Goal: Information Seeking & Learning: Learn about a topic

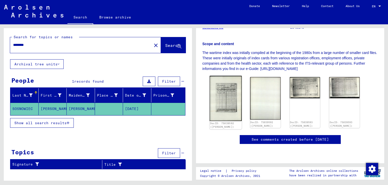
scroll to position [101, 0]
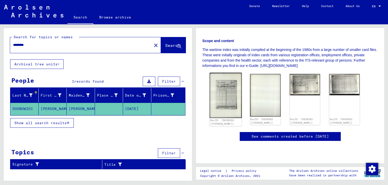
click at [226, 93] on img at bounding box center [226, 95] width 32 height 45
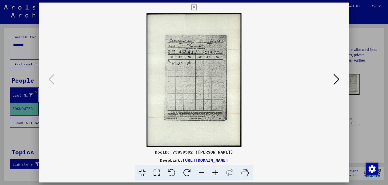
click at [338, 79] on icon at bounding box center [337, 79] width 6 height 12
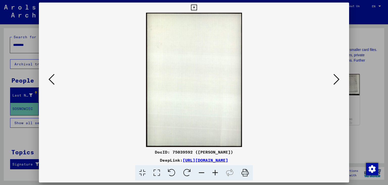
click at [338, 79] on icon at bounding box center [337, 79] width 6 height 12
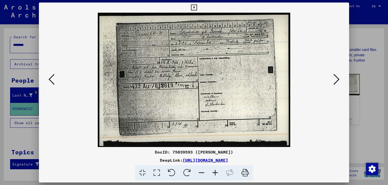
click at [216, 171] on icon at bounding box center [216, 172] width 14 height 15
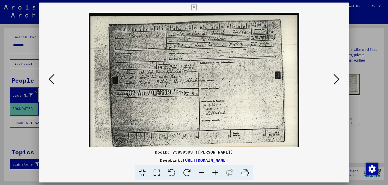
click at [216, 171] on icon at bounding box center [216, 172] width 14 height 15
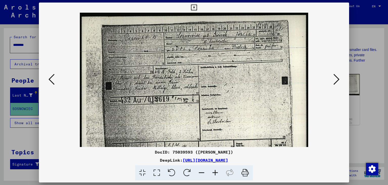
click at [216, 171] on icon at bounding box center [216, 172] width 14 height 15
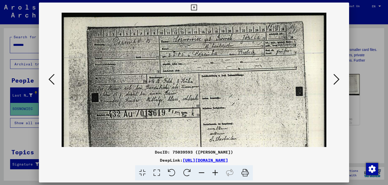
click at [216, 171] on icon at bounding box center [216, 172] width 14 height 15
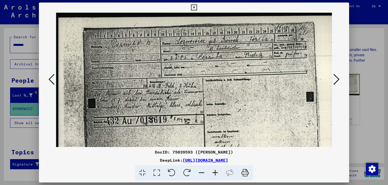
click at [216, 171] on icon at bounding box center [216, 172] width 14 height 15
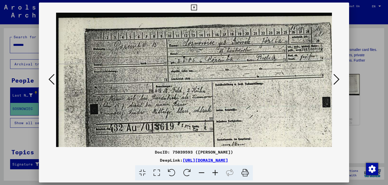
click at [216, 171] on icon at bounding box center [216, 172] width 14 height 15
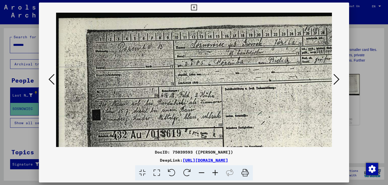
click at [216, 171] on icon at bounding box center [216, 172] width 14 height 15
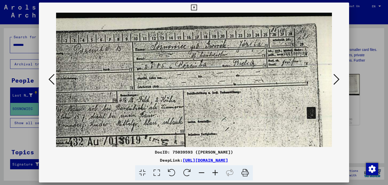
scroll to position [0, 53]
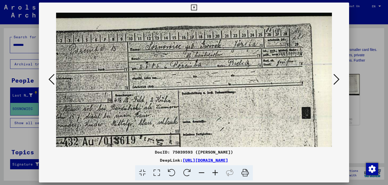
drag, startPoint x: 232, startPoint y: 62, endPoint x: 206, endPoint y: 79, distance: 31.2
click at [206, 79] on img at bounding box center [173, 130] width 338 height 235
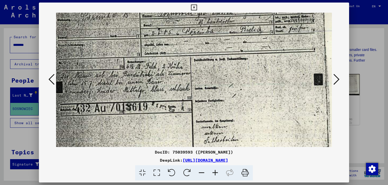
drag, startPoint x: 232, startPoint y: 84, endPoint x: 241, endPoint y: 61, distance: 25.0
click at [241, 61] on img at bounding box center [185, 96] width 338 height 235
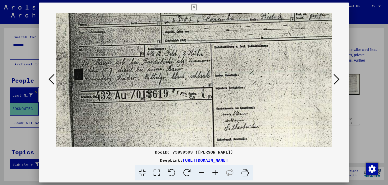
scroll to position [47, 19]
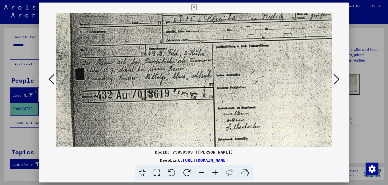
drag, startPoint x: 193, startPoint y: 79, endPoint x: 213, endPoint y: 67, distance: 23.8
click at [213, 67] on img at bounding box center [206, 83] width 338 height 235
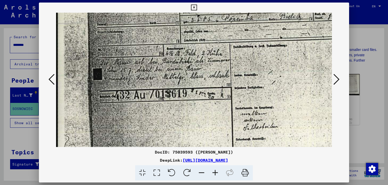
scroll to position [47, 0]
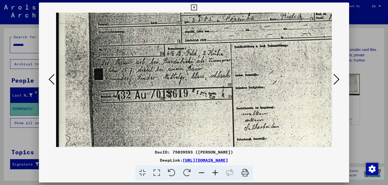
drag, startPoint x: 111, startPoint y: 67, endPoint x: 162, endPoint y: 67, distance: 51.3
click at [162, 67] on img at bounding box center [225, 83] width 338 height 235
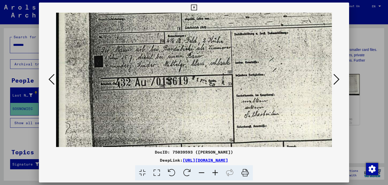
scroll to position [62, 0]
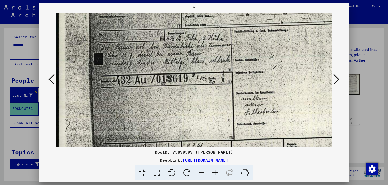
drag, startPoint x: 182, startPoint y: 55, endPoint x: 183, endPoint y: 40, distance: 15.0
click at [183, 40] on img at bounding box center [225, 68] width 338 height 235
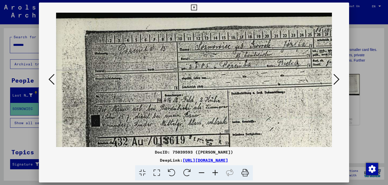
drag, startPoint x: 242, startPoint y: 64, endPoint x: 243, endPoint y: 136, distance: 71.8
click at [243, 136] on img at bounding box center [222, 130] width 338 height 235
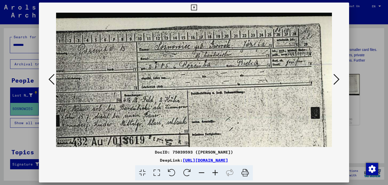
scroll to position [0, 61]
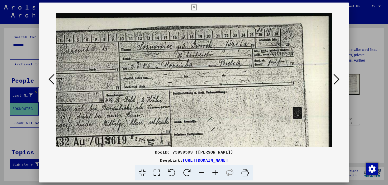
drag, startPoint x: 303, startPoint y: 85, endPoint x: 251, endPoint y: 95, distance: 53.6
click at [244, 99] on img at bounding box center [164, 130] width 338 height 235
click at [341, 82] on button at bounding box center [336, 79] width 9 height 14
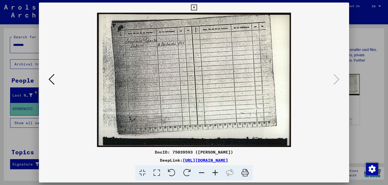
scroll to position [0, 0]
click at [217, 173] on icon at bounding box center [216, 172] width 14 height 15
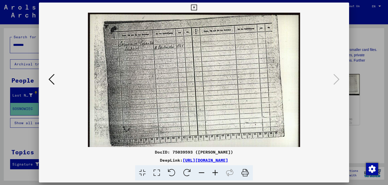
click at [217, 173] on icon at bounding box center [216, 172] width 14 height 15
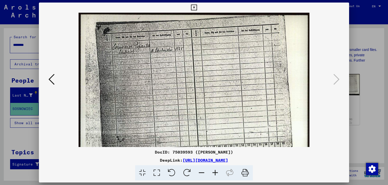
click at [217, 173] on icon at bounding box center [216, 172] width 14 height 15
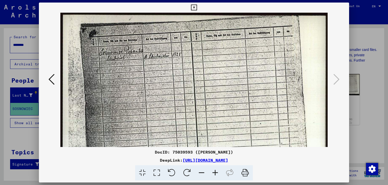
click at [217, 173] on icon at bounding box center [216, 172] width 14 height 15
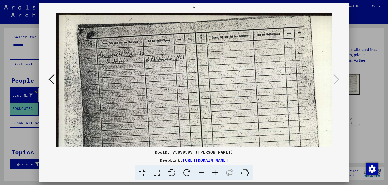
click at [217, 173] on icon at bounding box center [216, 172] width 14 height 15
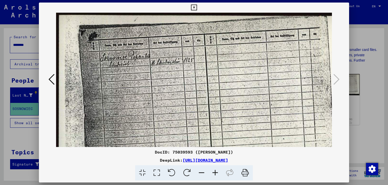
click at [217, 173] on icon at bounding box center [216, 172] width 14 height 15
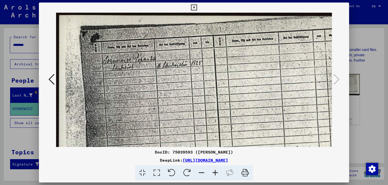
click at [217, 173] on icon at bounding box center [216, 172] width 14 height 15
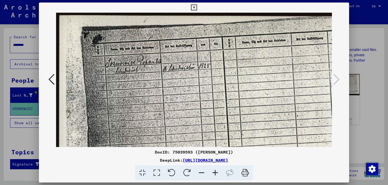
click at [217, 173] on icon at bounding box center [216, 172] width 14 height 15
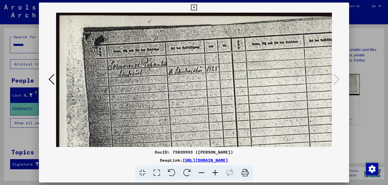
click at [217, 173] on icon at bounding box center [216, 172] width 14 height 15
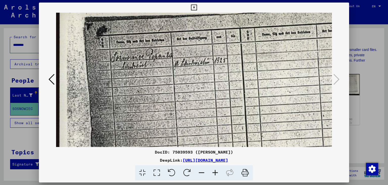
scroll to position [15, 0]
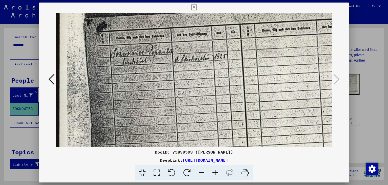
drag, startPoint x: 146, startPoint y: 94, endPoint x: 165, endPoint y: 81, distance: 23.1
click at [165, 81] on img at bounding box center [245, 127] width 378 height 260
click at [265, 79] on img at bounding box center [245, 127] width 378 height 260
click at [201, 173] on icon at bounding box center [202, 172] width 14 height 15
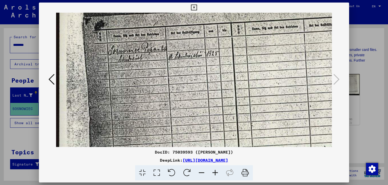
click at [201, 173] on icon at bounding box center [202, 172] width 14 height 15
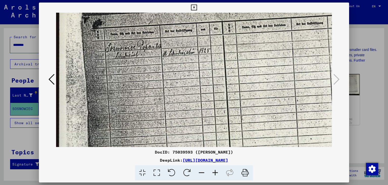
click at [201, 173] on icon at bounding box center [202, 172] width 14 height 15
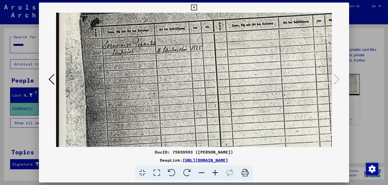
click at [201, 173] on icon at bounding box center [202, 172] width 14 height 15
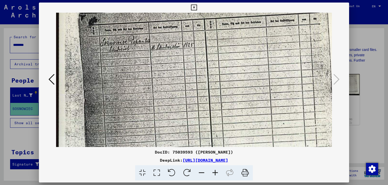
click at [201, 173] on icon at bounding box center [202, 172] width 14 height 15
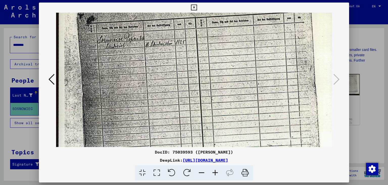
click at [201, 173] on icon at bounding box center [202, 172] width 14 height 15
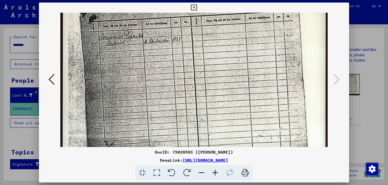
click at [201, 173] on icon at bounding box center [202, 172] width 14 height 15
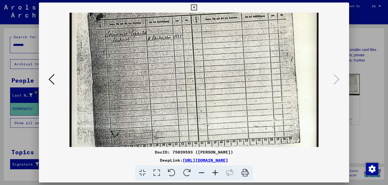
click at [201, 173] on icon at bounding box center [202, 172] width 14 height 15
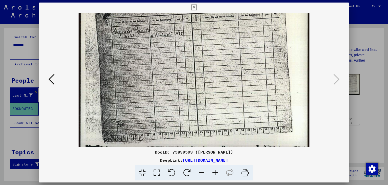
click at [201, 173] on icon at bounding box center [202, 172] width 14 height 15
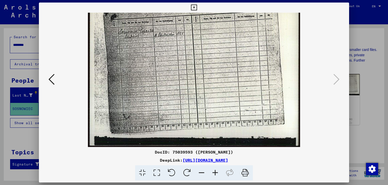
click at [201, 173] on icon at bounding box center [202, 172] width 14 height 15
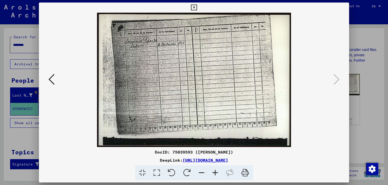
click at [53, 80] on icon at bounding box center [52, 79] width 6 height 12
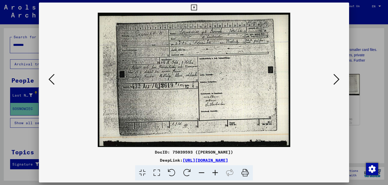
click at [218, 172] on icon at bounding box center [216, 172] width 14 height 15
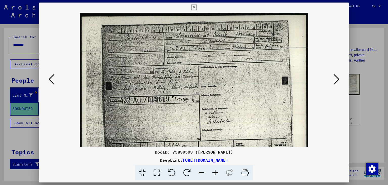
click at [217, 172] on icon at bounding box center [216, 172] width 14 height 15
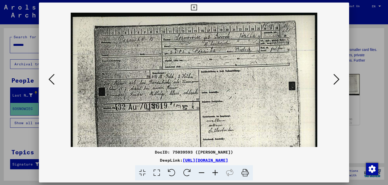
click at [217, 172] on icon at bounding box center [216, 172] width 14 height 15
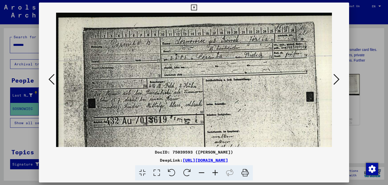
click at [217, 172] on icon at bounding box center [216, 172] width 14 height 15
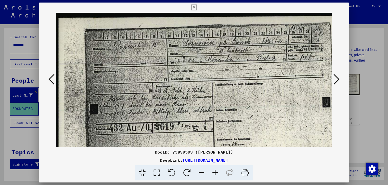
click at [217, 172] on icon at bounding box center [216, 172] width 14 height 15
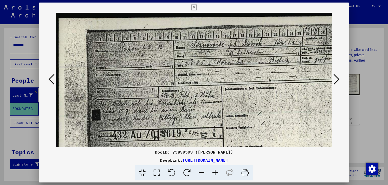
click at [217, 172] on icon at bounding box center [216, 172] width 14 height 15
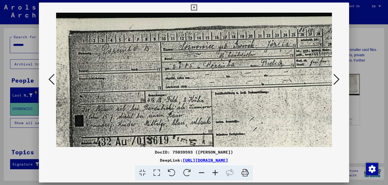
scroll to position [0, 61]
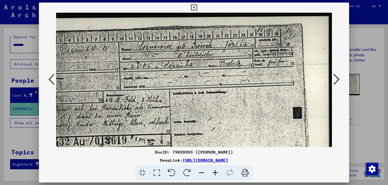
drag, startPoint x: 298, startPoint y: 80, endPoint x: 185, endPoint y: 116, distance: 118.0
click at [154, 126] on img at bounding box center [164, 130] width 338 height 235
click at [216, 173] on icon at bounding box center [216, 172] width 14 height 15
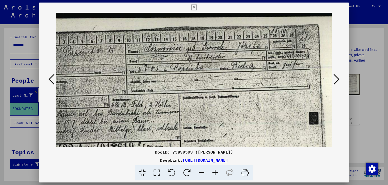
click at [216, 173] on icon at bounding box center [216, 172] width 14 height 15
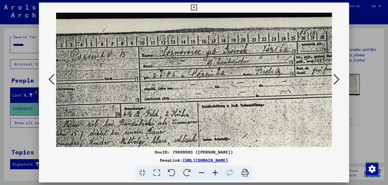
click at [215, 173] on icon at bounding box center [216, 172] width 14 height 15
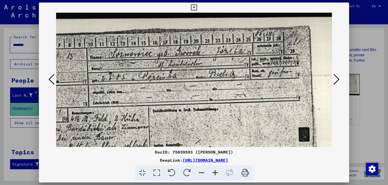
scroll to position [0, 134]
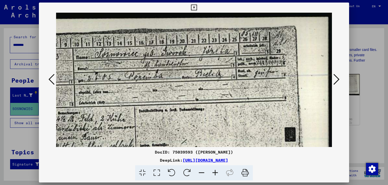
drag, startPoint x: 266, startPoint y: 98, endPoint x: 135, endPoint y: 150, distance: 141.0
click at [135, 150] on div "DocID: 75039593 ([PERSON_NAME]) DeepLink: [URL][DOMAIN_NAME]" at bounding box center [194, 92] width 311 height 178
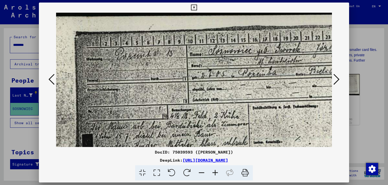
scroll to position [3, 0]
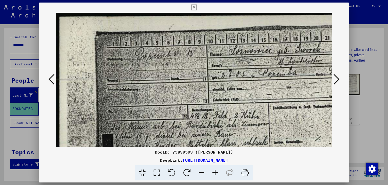
drag, startPoint x: 146, startPoint y: 81, endPoint x: 318, endPoint y: 78, distance: 172.5
click at [318, 78] on img at bounding box center [261, 153] width 410 height 286
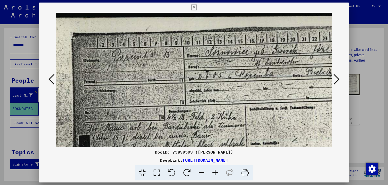
scroll to position [1, 27]
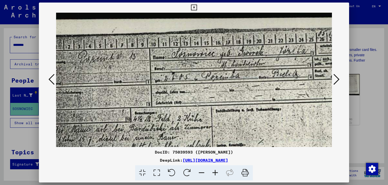
drag, startPoint x: 280, startPoint y: 71, endPoint x: 233, endPoint y: 73, distance: 47.1
click at [229, 78] on img at bounding box center [204, 156] width 410 height 286
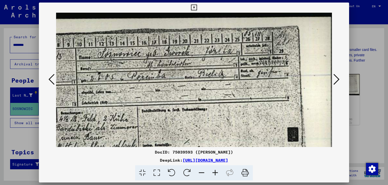
scroll to position [0, 134]
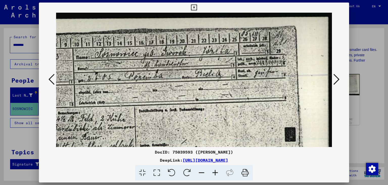
drag, startPoint x: 274, startPoint y: 83, endPoint x: 188, endPoint y: 84, distance: 86.2
click at [188, 84] on img at bounding box center [127, 156] width 410 height 286
click at [369, 72] on div at bounding box center [194, 92] width 388 height 185
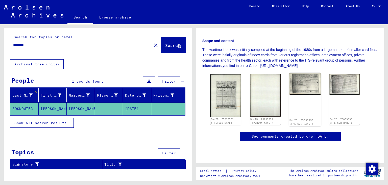
click at [304, 89] on img at bounding box center [305, 84] width 32 height 22
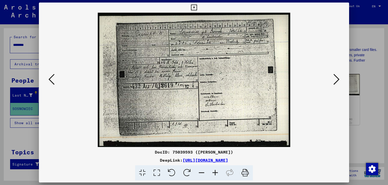
click at [357, 67] on div at bounding box center [194, 92] width 388 height 185
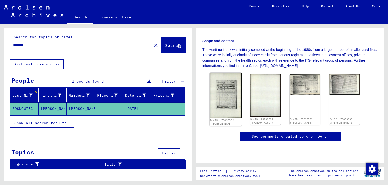
click at [225, 91] on img at bounding box center [226, 95] width 32 height 45
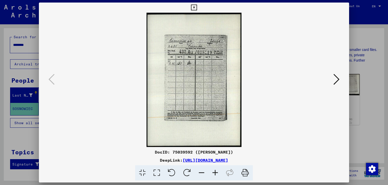
click at [376, 79] on div at bounding box center [194, 92] width 388 height 185
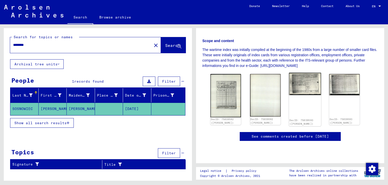
click at [306, 87] on img at bounding box center [305, 84] width 32 height 22
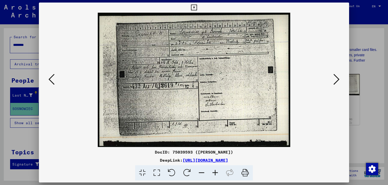
click at [360, 39] on div at bounding box center [194, 92] width 388 height 185
